Goal: Task Accomplishment & Management: Manage account settings

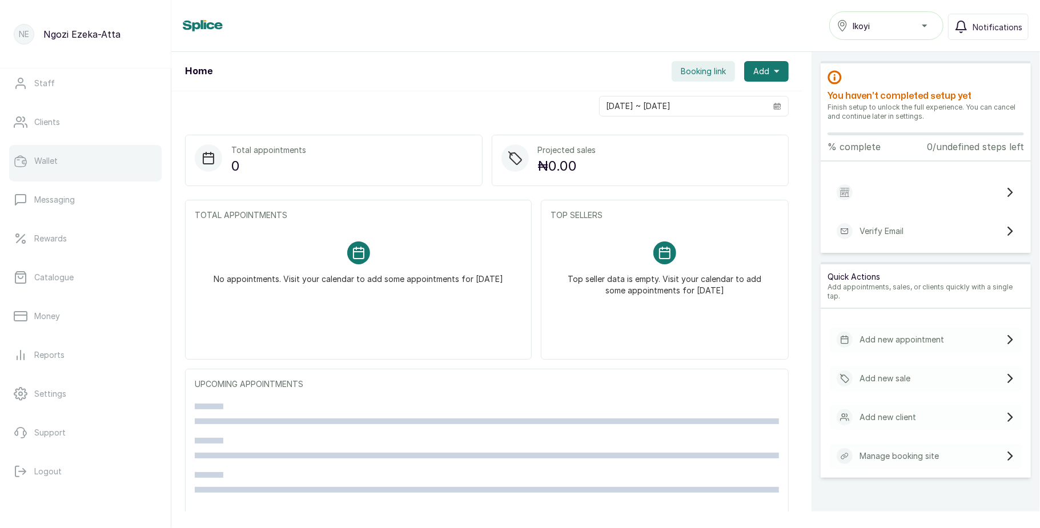
scroll to position [128, 0]
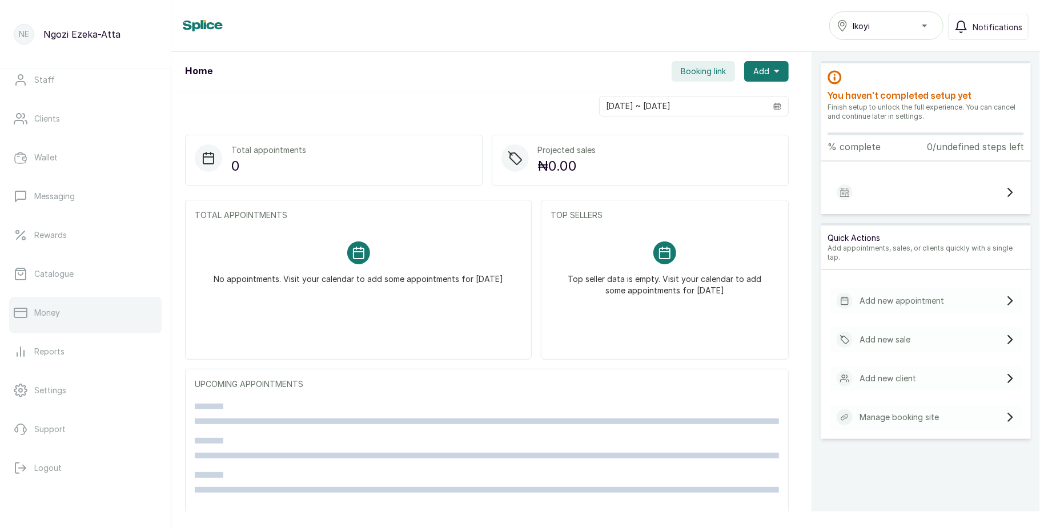
click at [78, 323] on link "Money" at bounding box center [85, 313] width 152 height 32
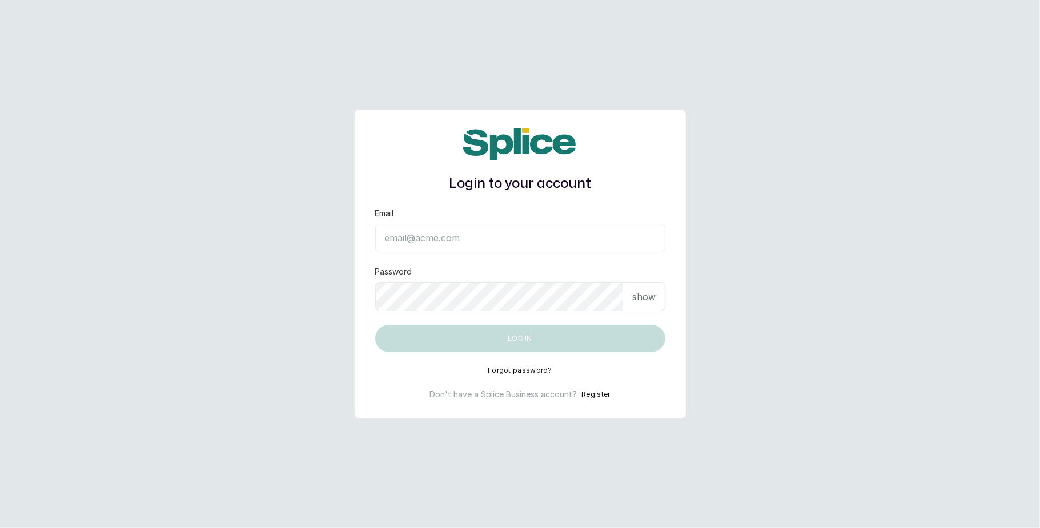
click at [427, 234] on input "Email" at bounding box center [520, 238] width 290 height 29
type input "layo@withsplice.com"
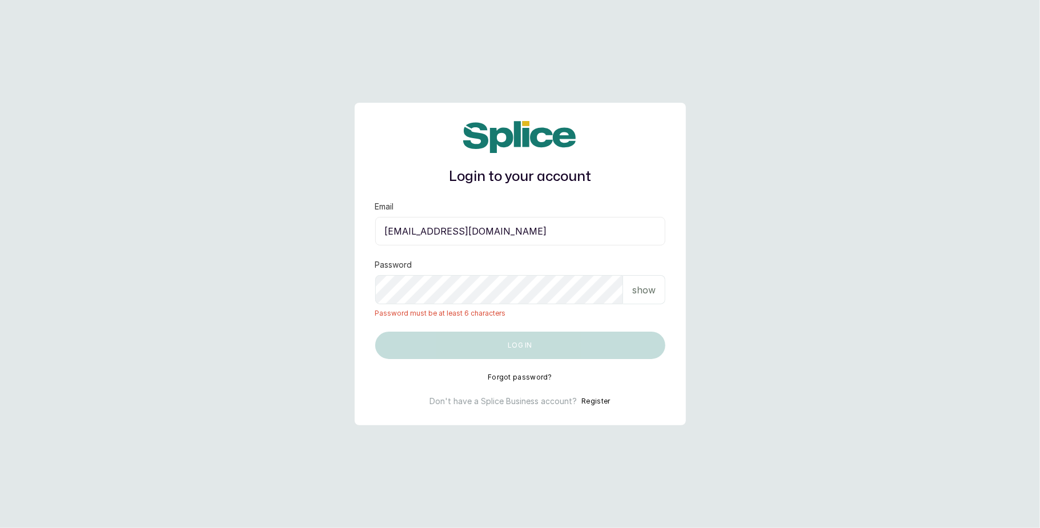
click at [642, 283] on p "show" at bounding box center [643, 290] width 23 height 14
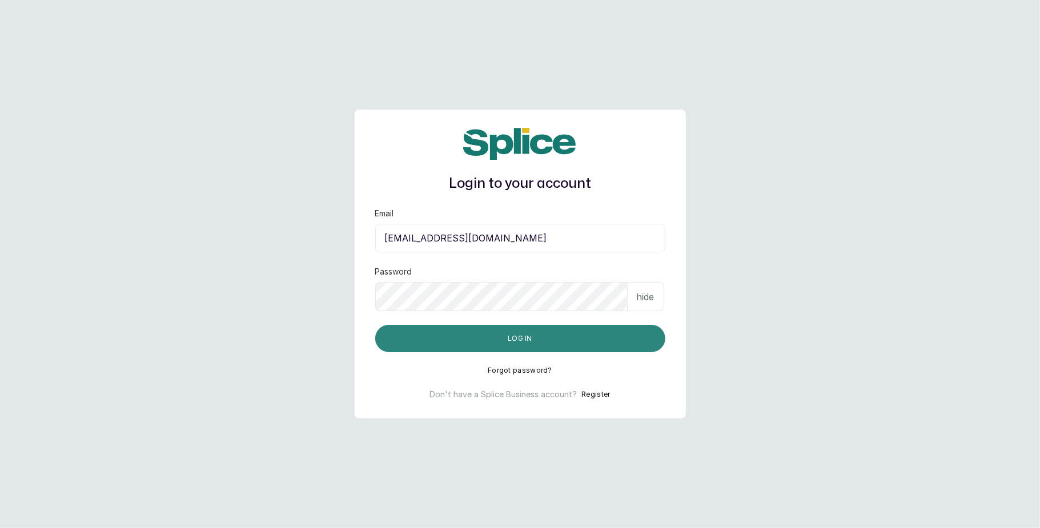
click at [569, 332] on button "Log in" at bounding box center [520, 338] width 290 height 27
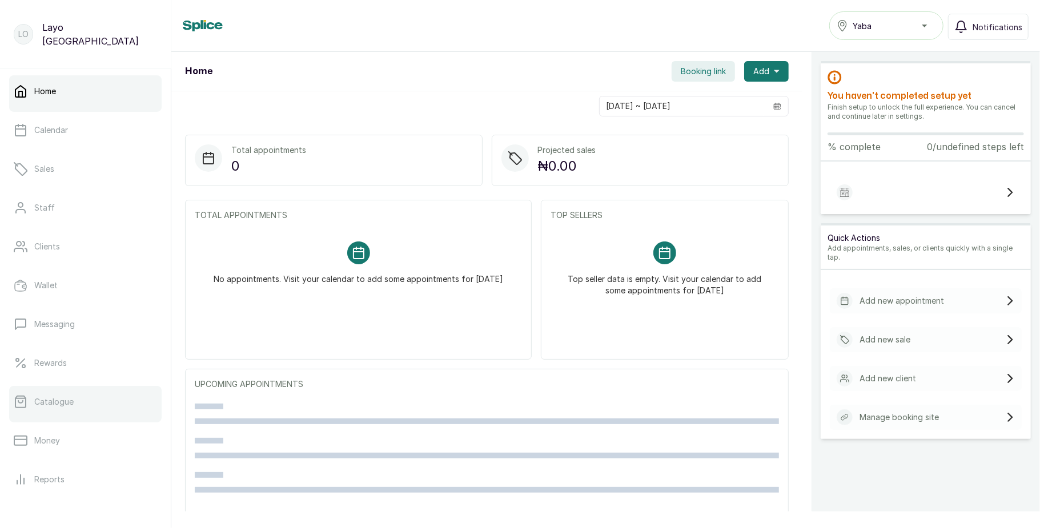
scroll to position [128, 0]
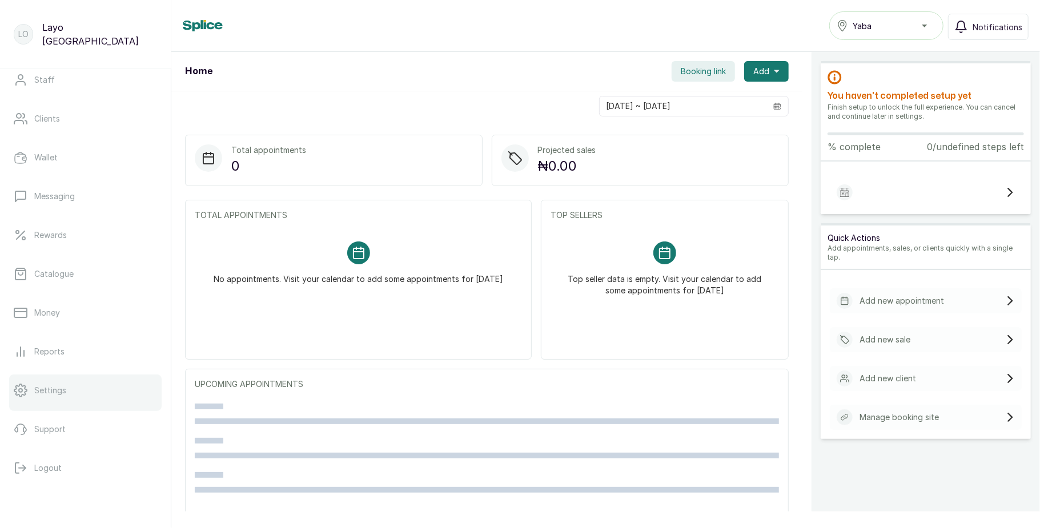
click at [78, 389] on link "Settings" at bounding box center [85, 391] width 152 height 32
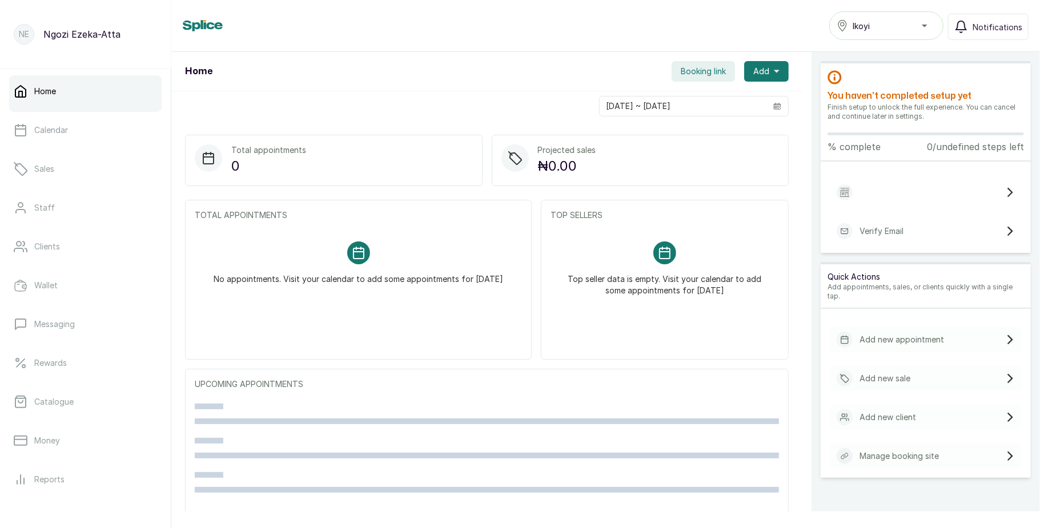
scroll to position [128, 0]
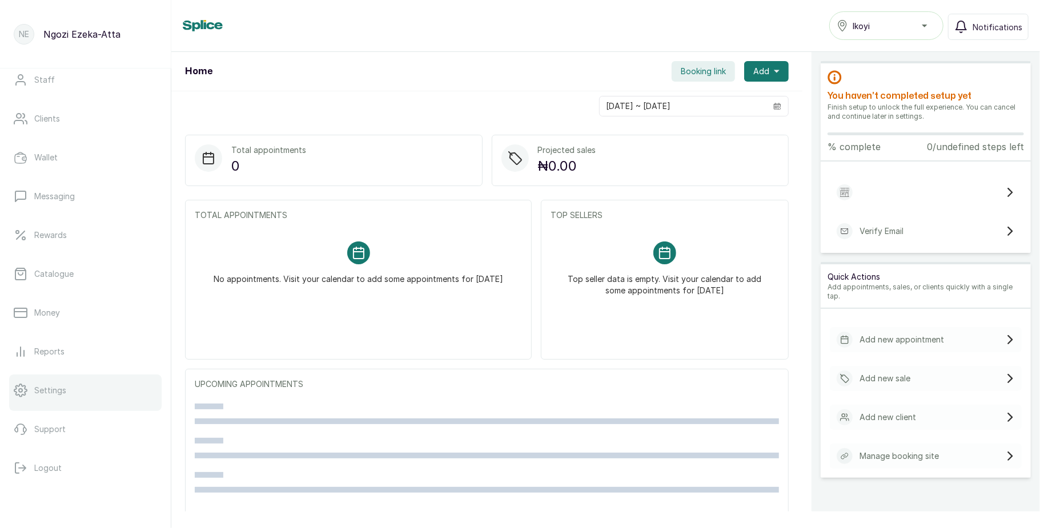
click at [81, 389] on link "Settings" at bounding box center [85, 391] width 152 height 32
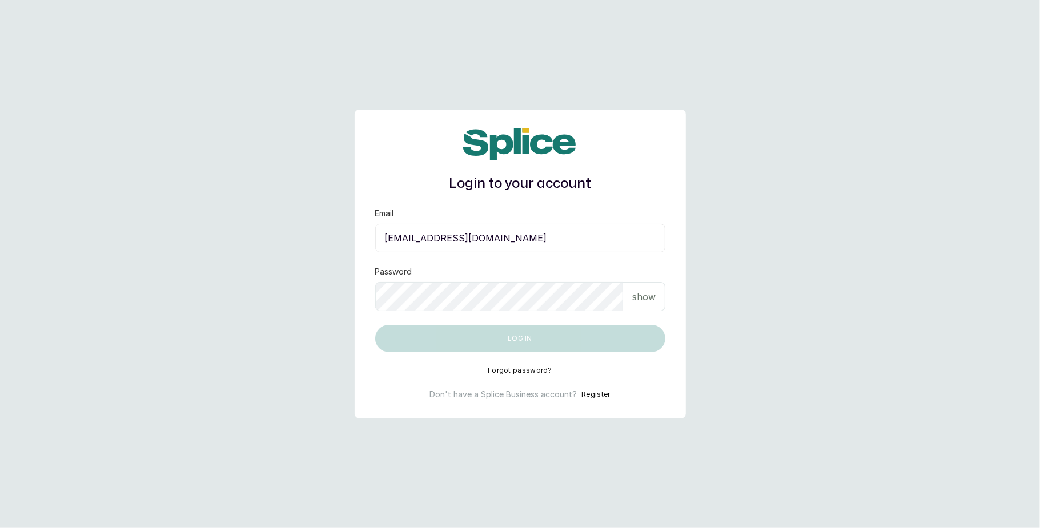
type input "layo@withsplice.com"
click at [435, 282] on div "Password show" at bounding box center [520, 288] width 290 height 45
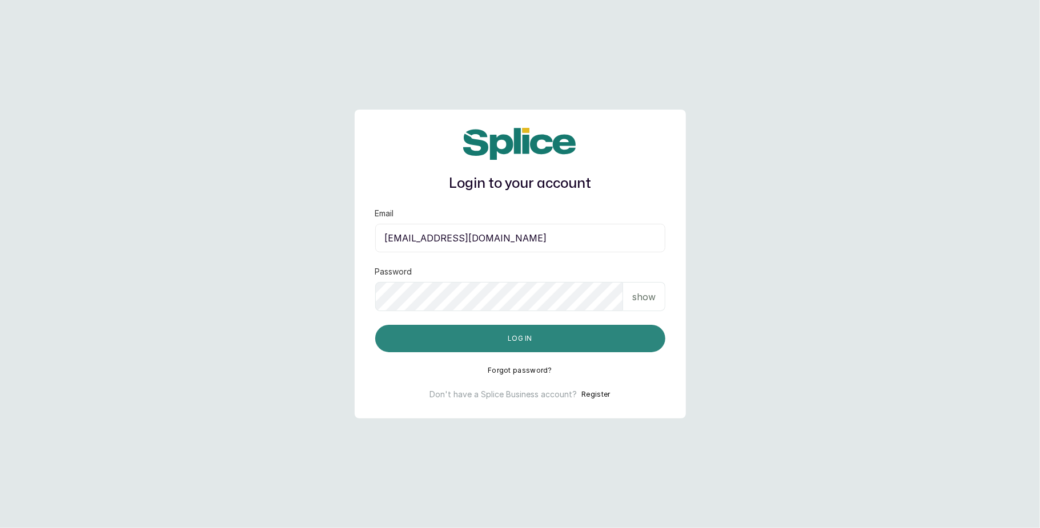
click at [469, 332] on button "Log in" at bounding box center [520, 338] width 290 height 27
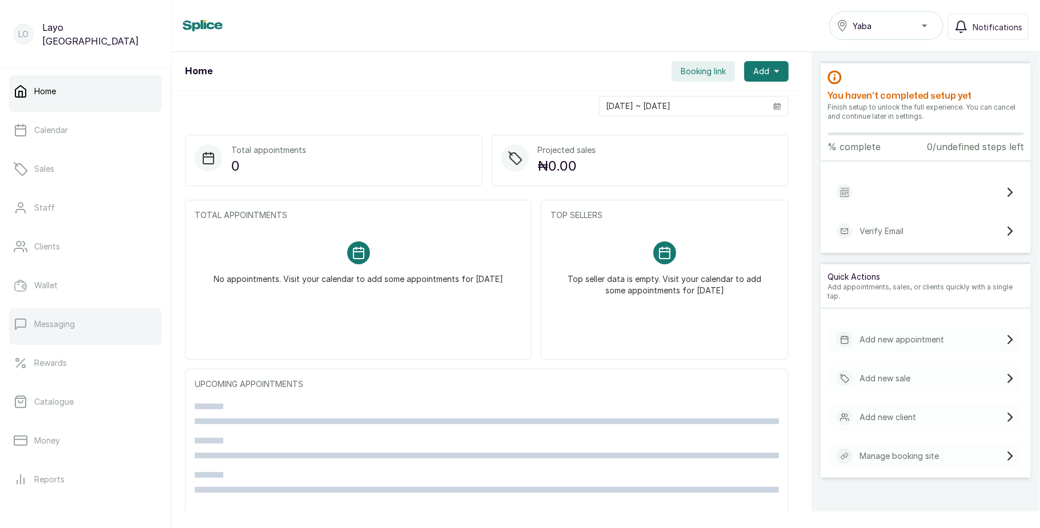
scroll to position [128, 0]
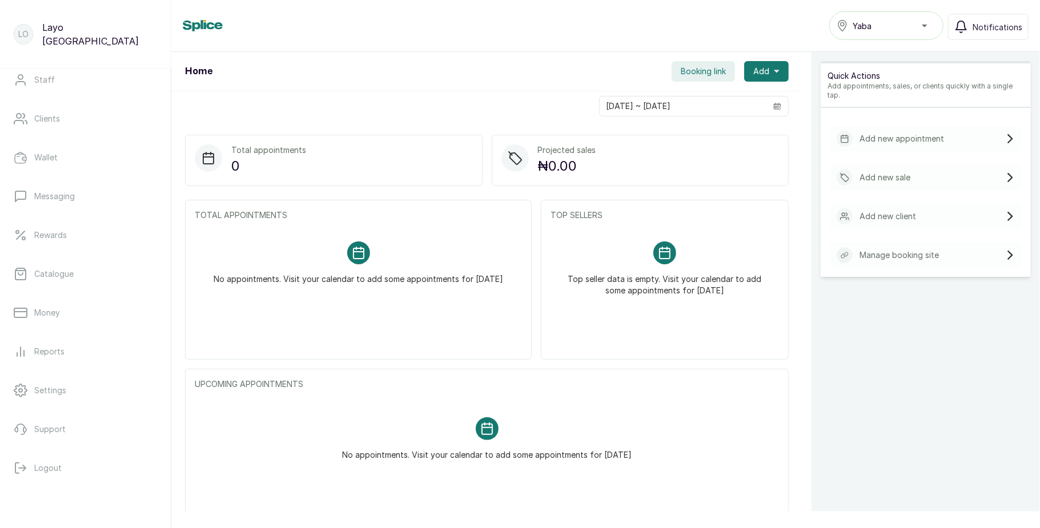
click at [915, 11] on button "Yaba" at bounding box center [886, 25] width 114 height 29
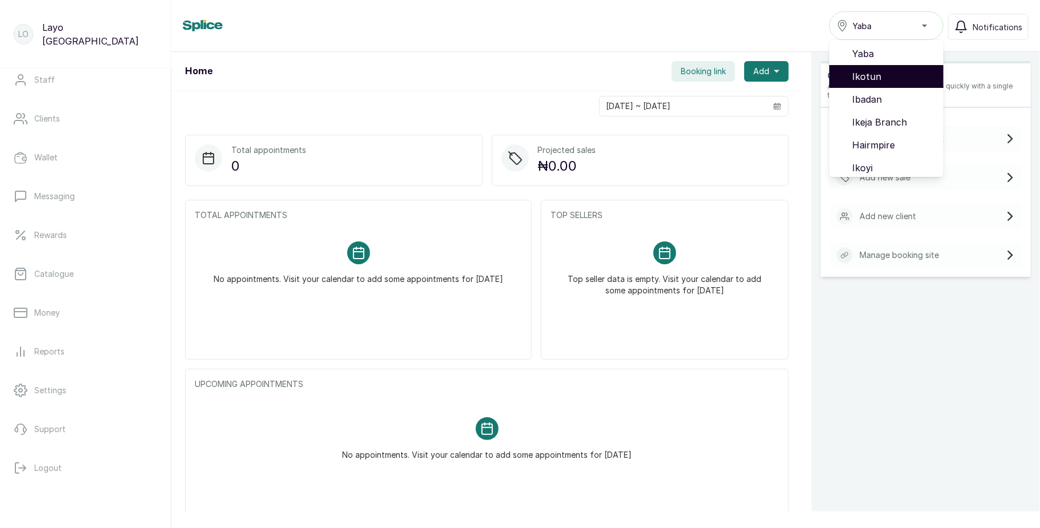
click at [882, 70] on span "Ikotun" at bounding box center [893, 77] width 82 height 14
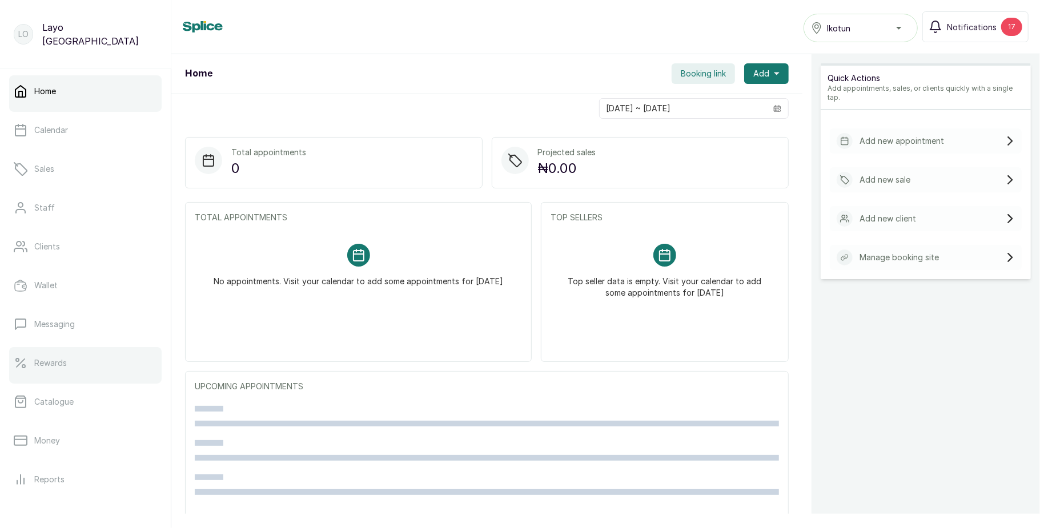
scroll to position [128, 0]
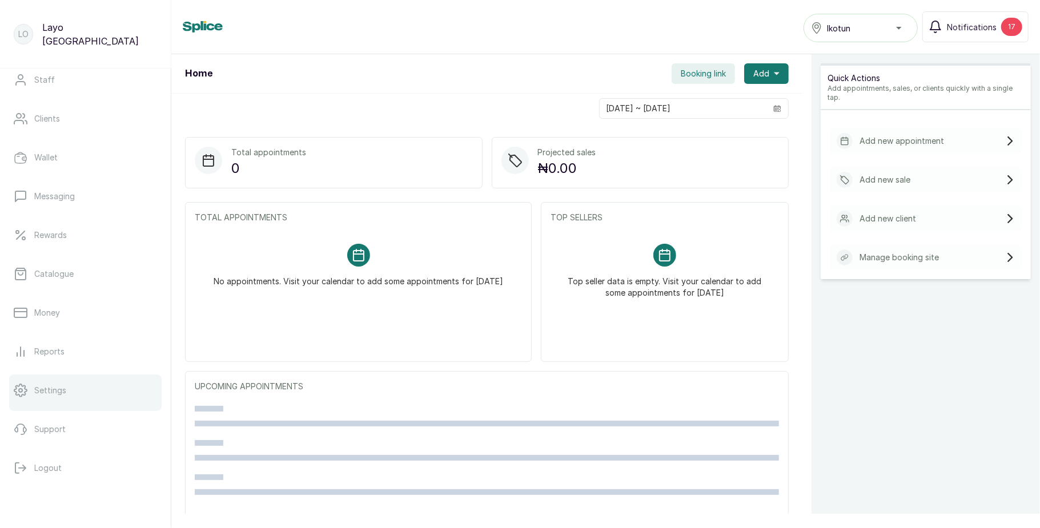
click at [47, 403] on link "Settings" at bounding box center [85, 391] width 152 height 32
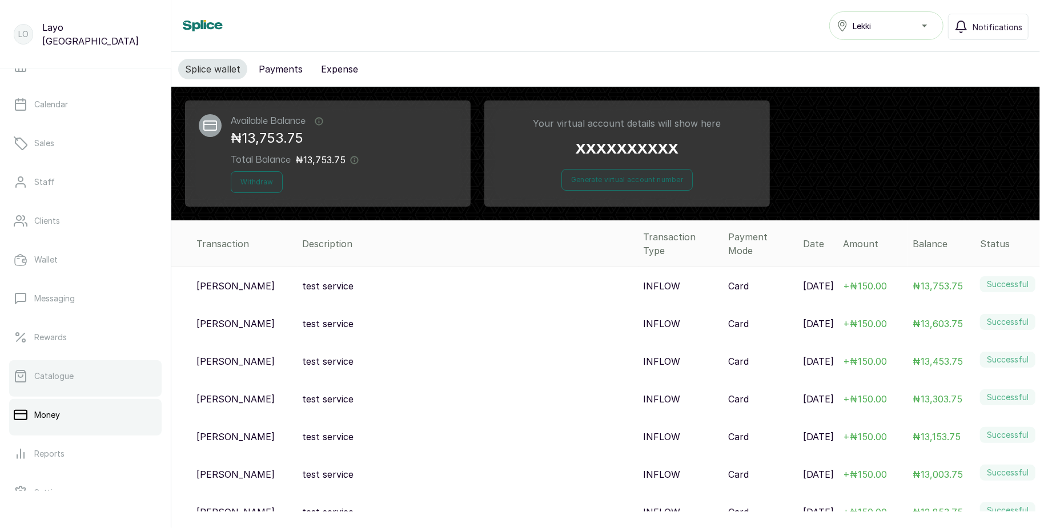
scroll to position [128, 0]
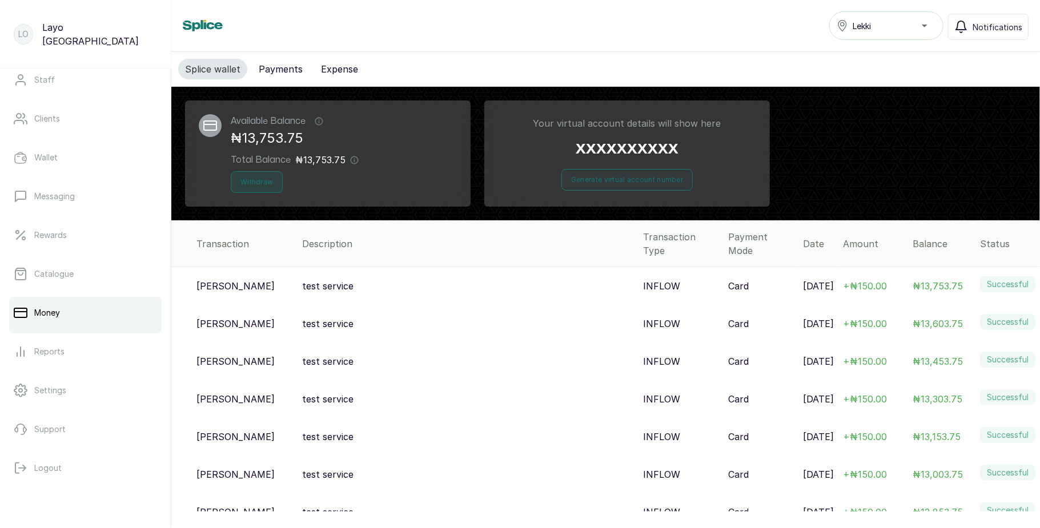
click at [265, 190] on button "Withdraw" at bounding box center [257, 182] width 52 height 22
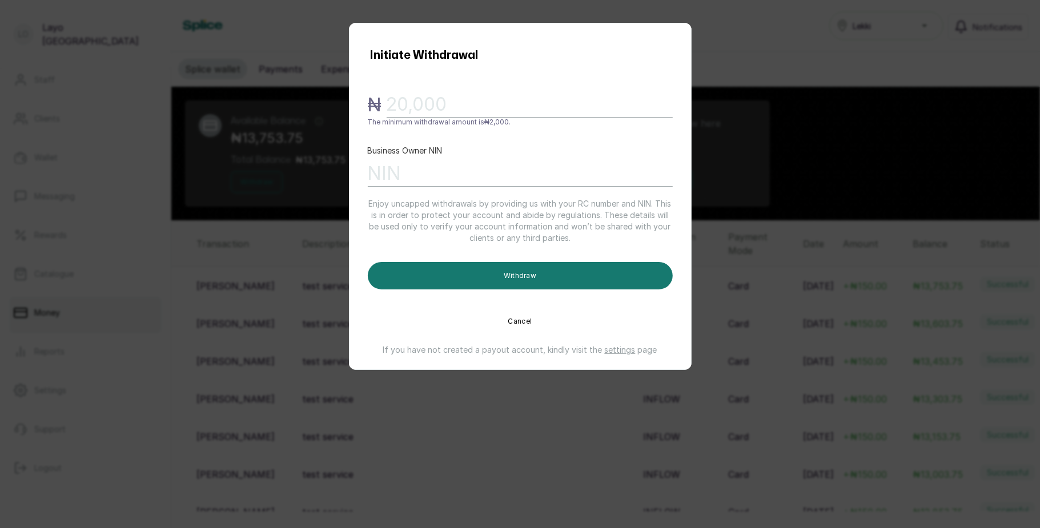
click at [264, 286] on div "Initiate Withdrawal ₦ The minimum withdrawal amount is ₦ 2,000. Business Owner …" at bounding box center [520, 264] width 1040 height 528
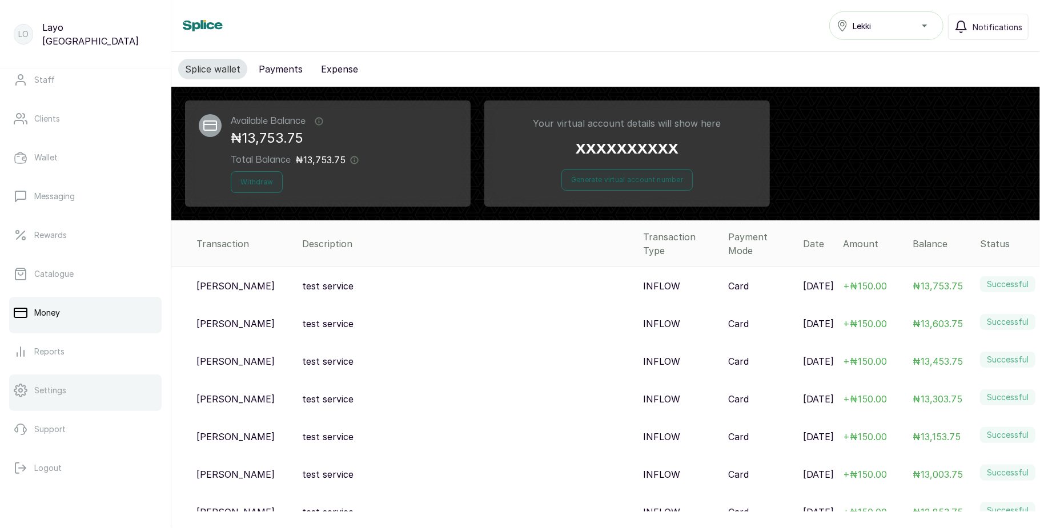
click at [71, 391] on link "Settings" at bounding box center [85, 391] width 152 height 32
